Goal: Task Accomplishment & Management: Use online tool/utility

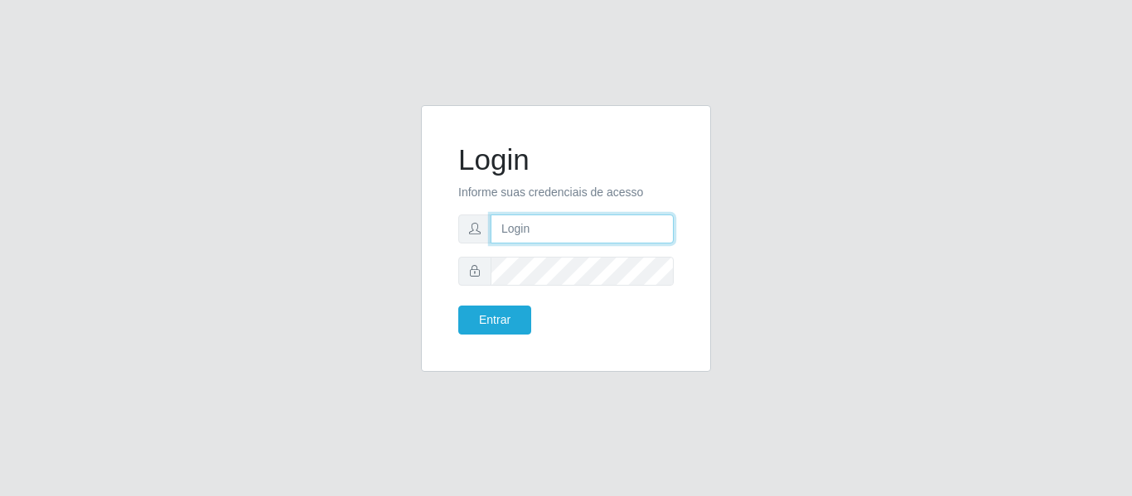
drag, startPoint x: 628, startPoint y: 228, endPoint x: 613, endPoint y: 224, distance: 15.5
click at [628, 228] on input "text" at bounding box center [581, 229] width 183 height 29
type input "[PERSON_NAME][EMAIL_ADDRESS][DOMAIN_NAME]"
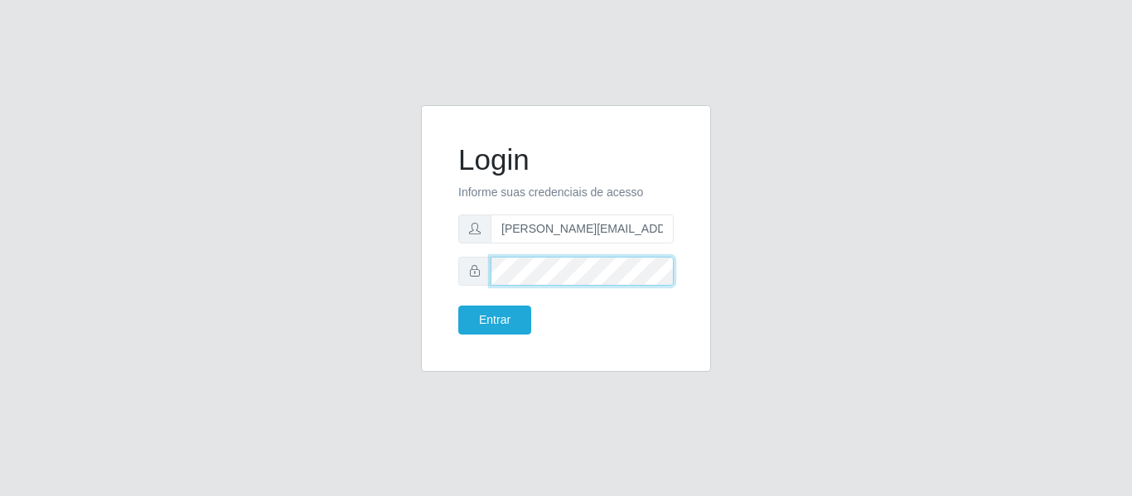
click at [458, 306] on button "Entrar" at bounding box center [494, 320] width 73 height 29
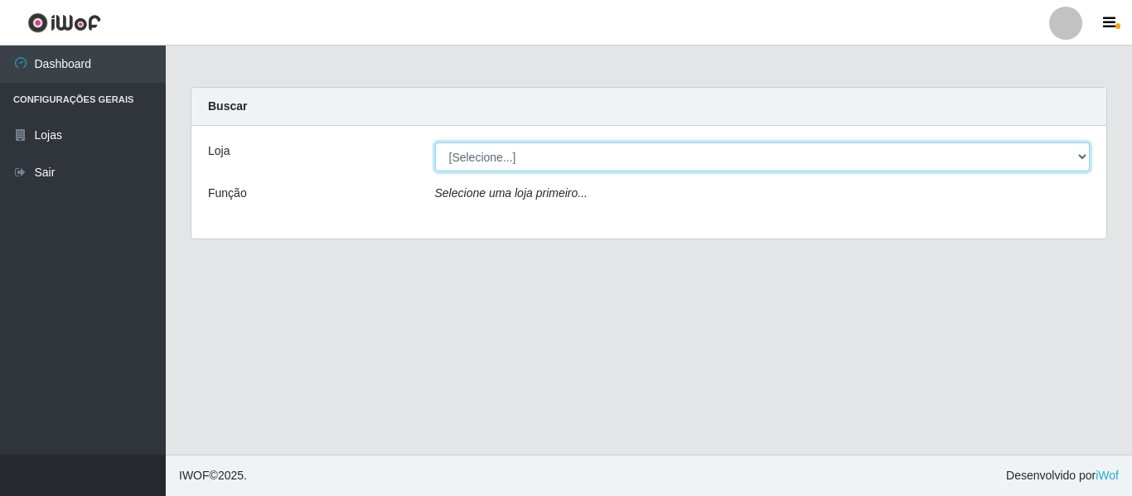
click at [1083, 161] on select "[Selecione...] Hiper Queiroz - [GEOGRAPHIC_DATA]" at bounding box center [762, 156] width 655 height 29
select select "497"
click at [435, 142] on select "[Selecione...] Hiper Queiroz - [GEOGRAPHIC_DATA]" at bounding box center [762, 156] width 655 height 29
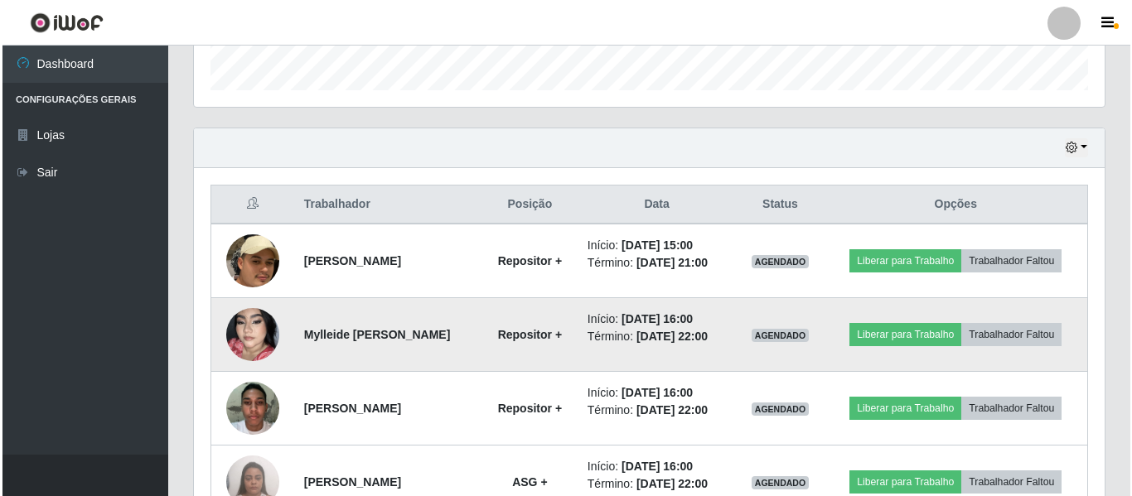
scroll to position [580, 0]
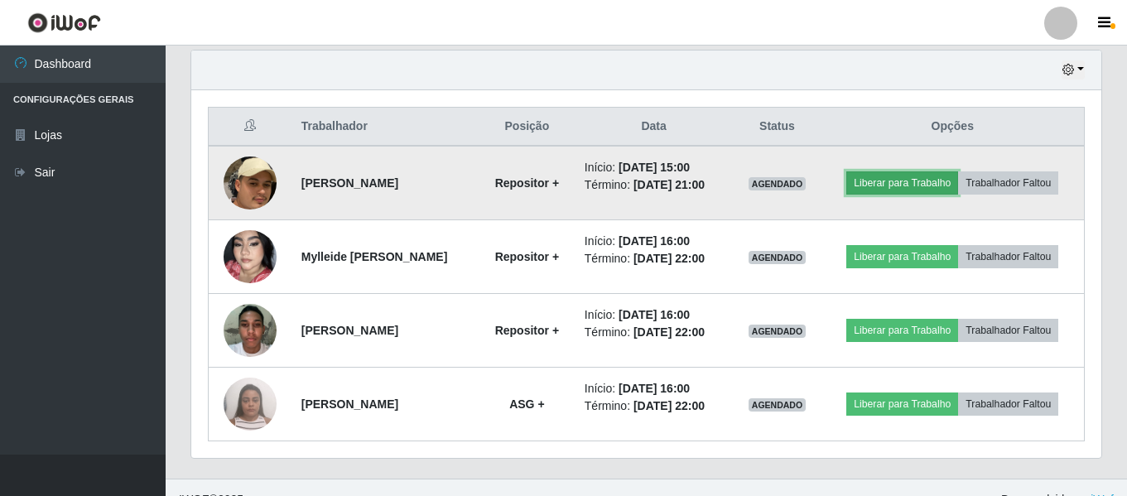
click at [898, 179] on button "Liberar para Trabalho" at bounding box center [903, 182] width 112 height 23
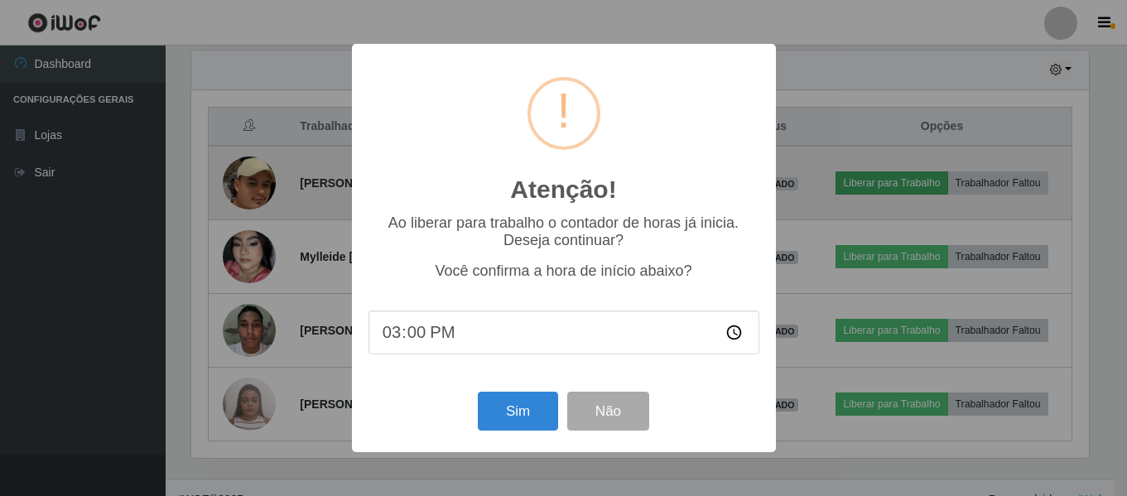
scroll to position [344, 902]
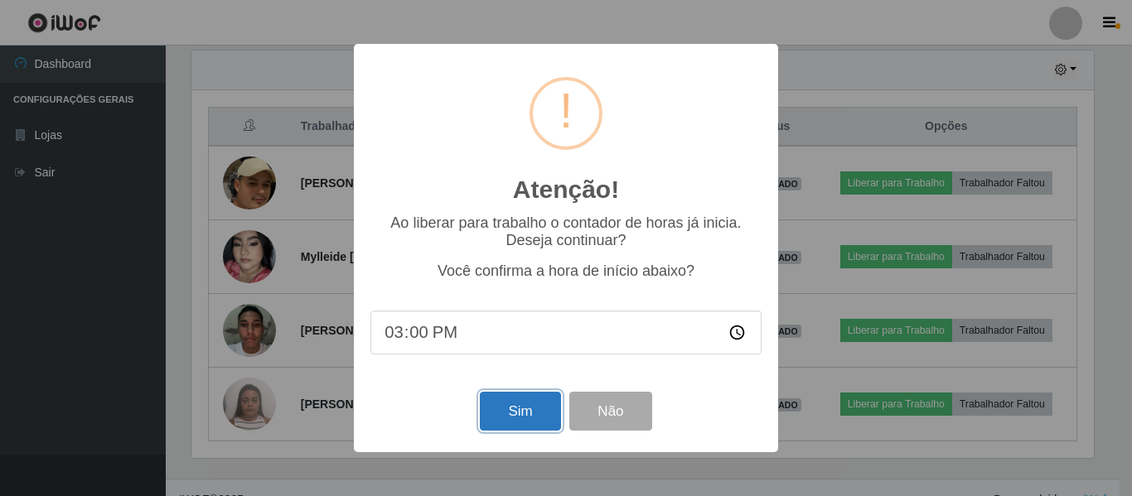
click at [533, 413] on button "Sim" at bounding box center [520, 411] width 80 height 39
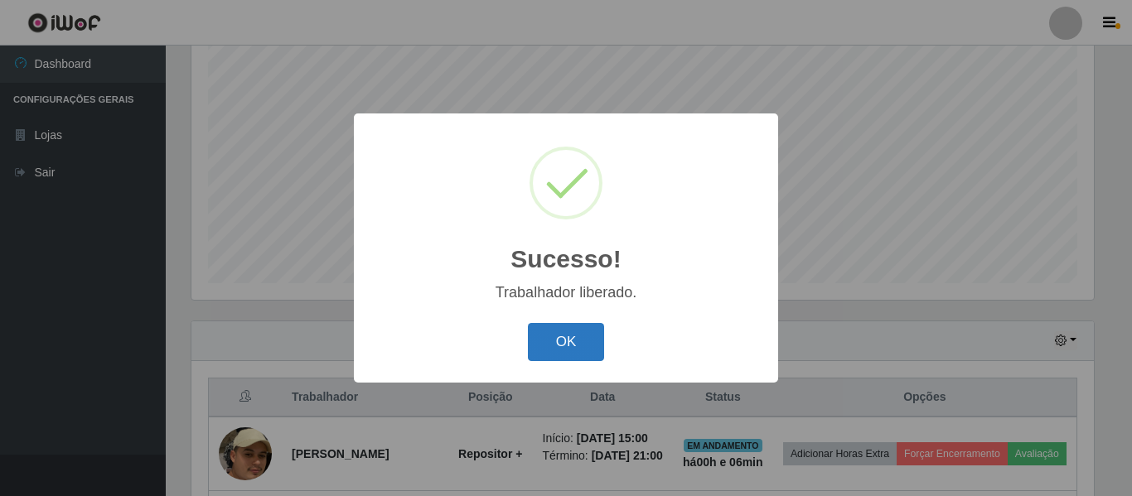
click at [554, 340] on button "OK" at bounding box center [566, 342] width 77 height 39
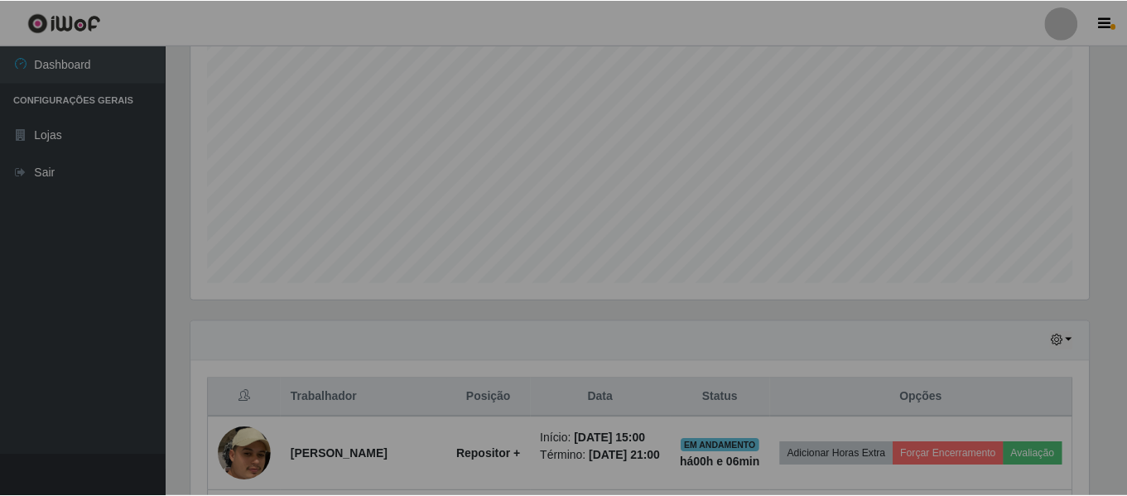
scroll to position [344, 910]
